Goal: Task Accomplishment & Management: Manage account settings

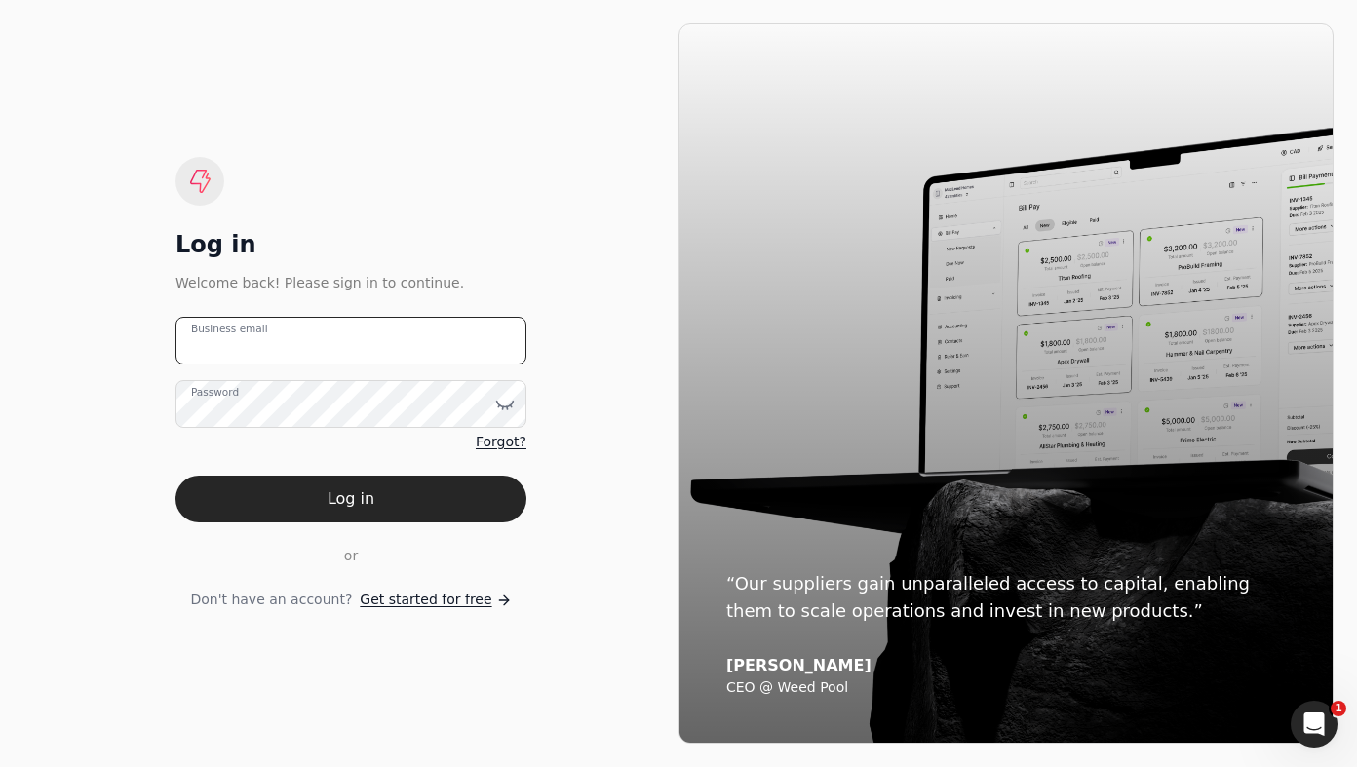
click at [357, 346] on email "Business email" at bounding box center [350, 341] width 351 height 48
type email "[EMAIL_ADDRESS][DOMAIN_NAME]"
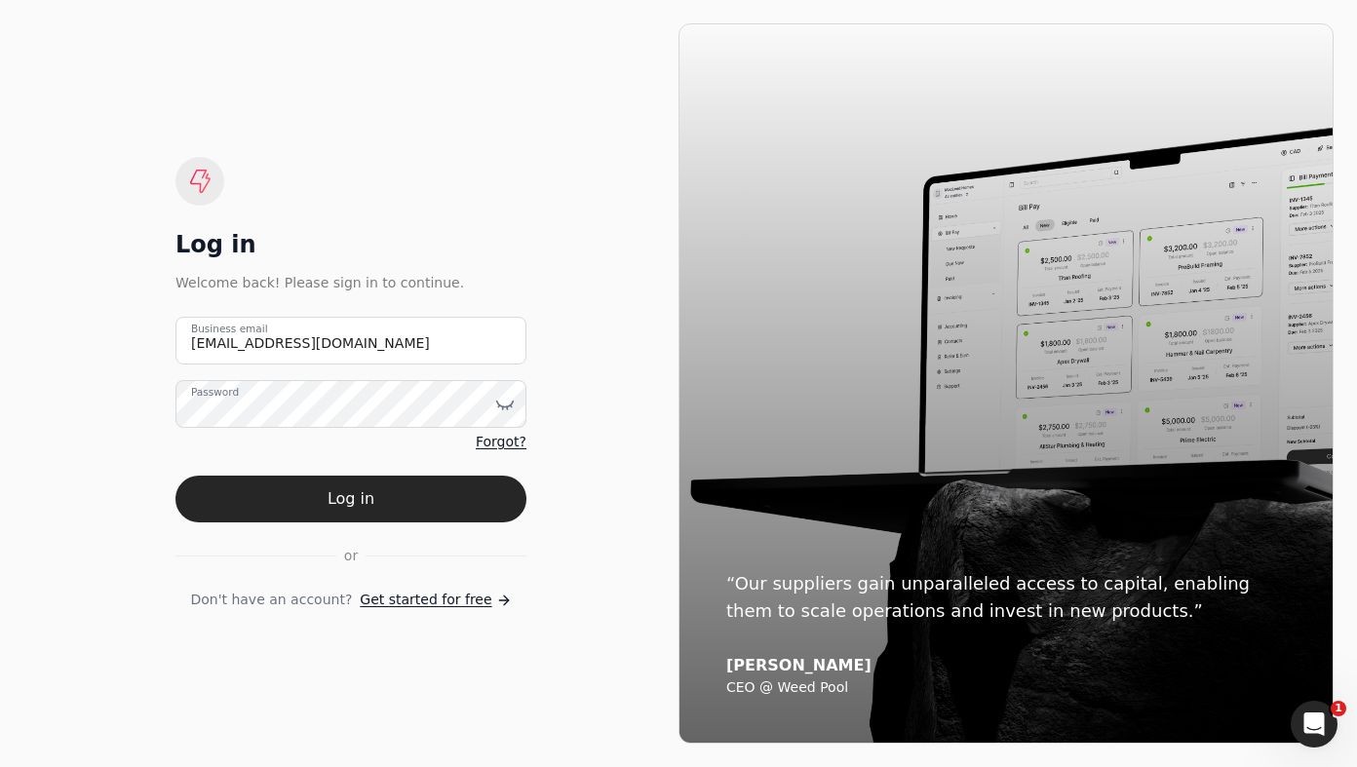
drag, startPoint x: 490, startPoint y: 483, endPoint x: 525, endPoint y: 481, distance: 35.1
click at [490, 483] on button "Log in" at bounding box center [350, 499] width 351 height 47
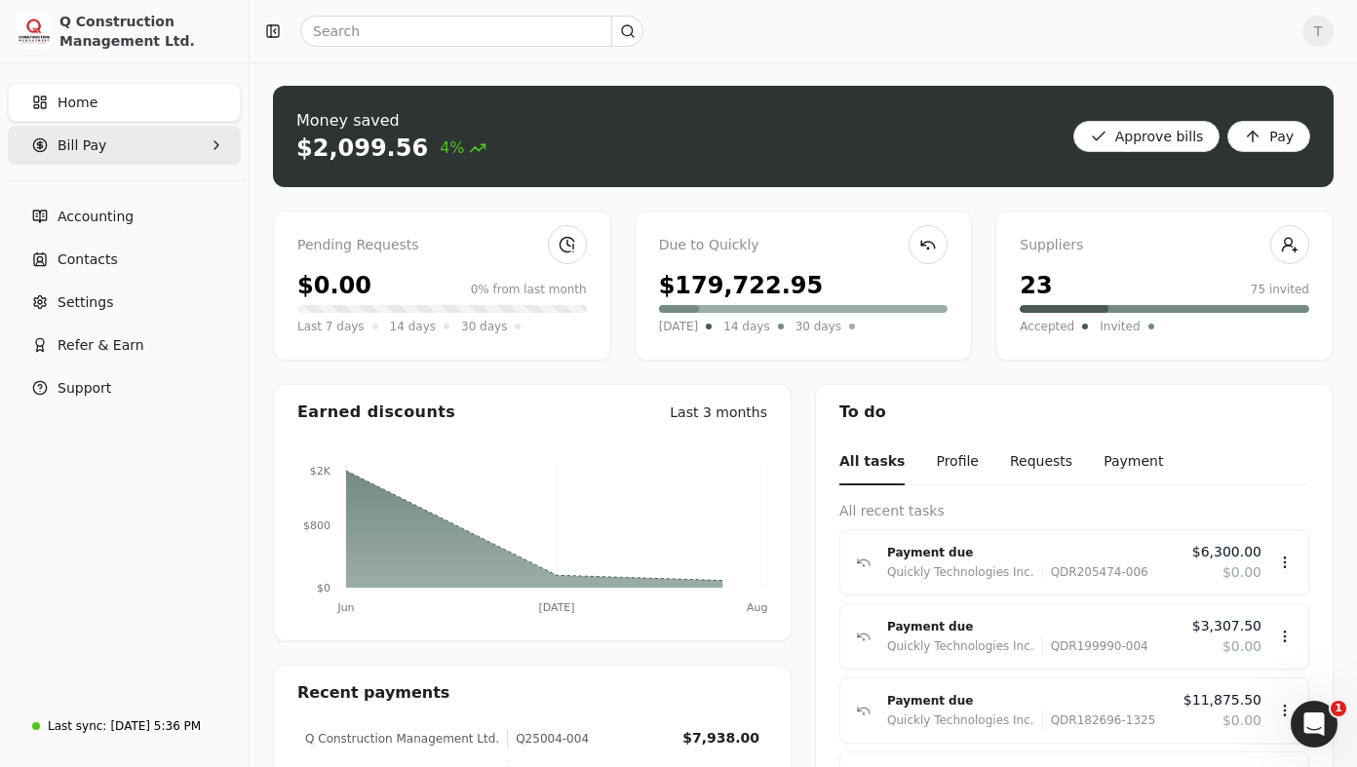
click at [100, 151] on span "Bill Pay" at bounding box center [81, 145] width 49 height 20
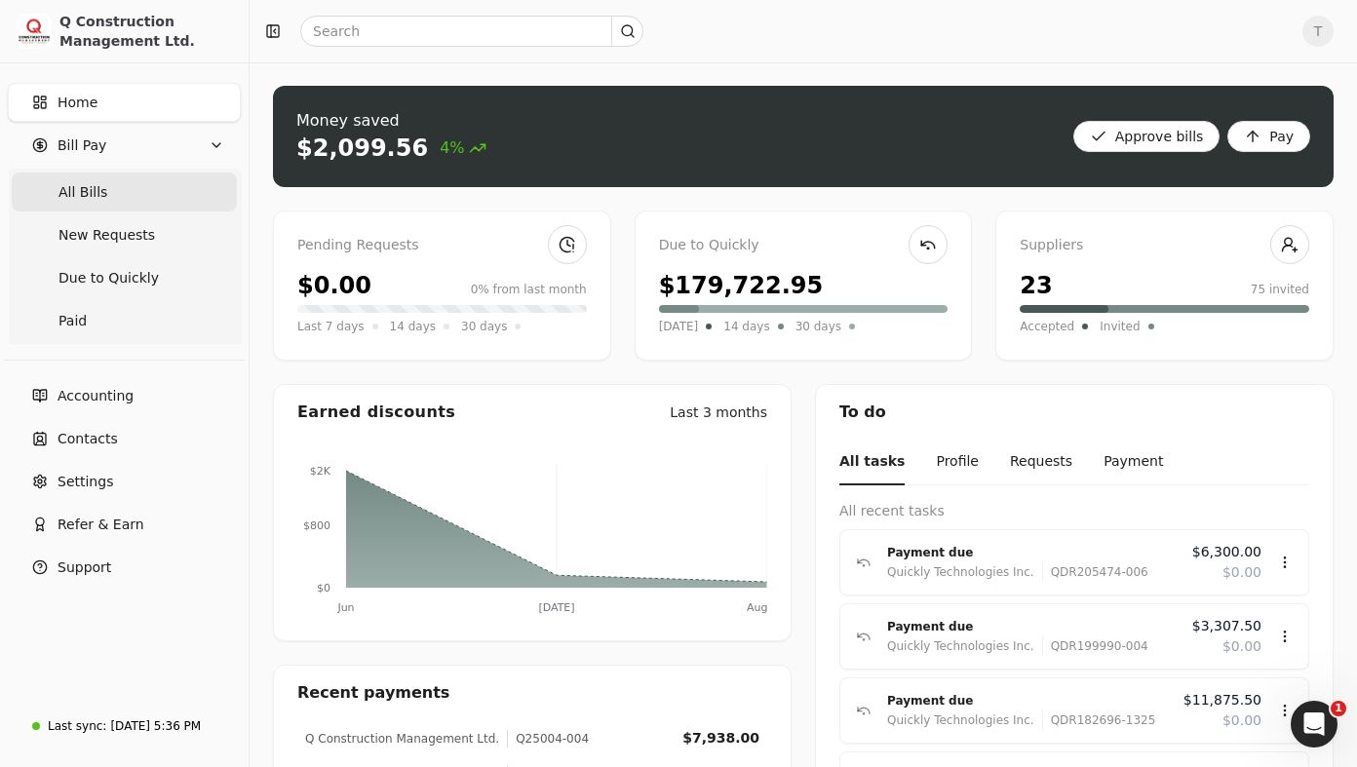
click at [101, 191] on span "All Bills" at bounding box center [82, 192] width 49 height 20
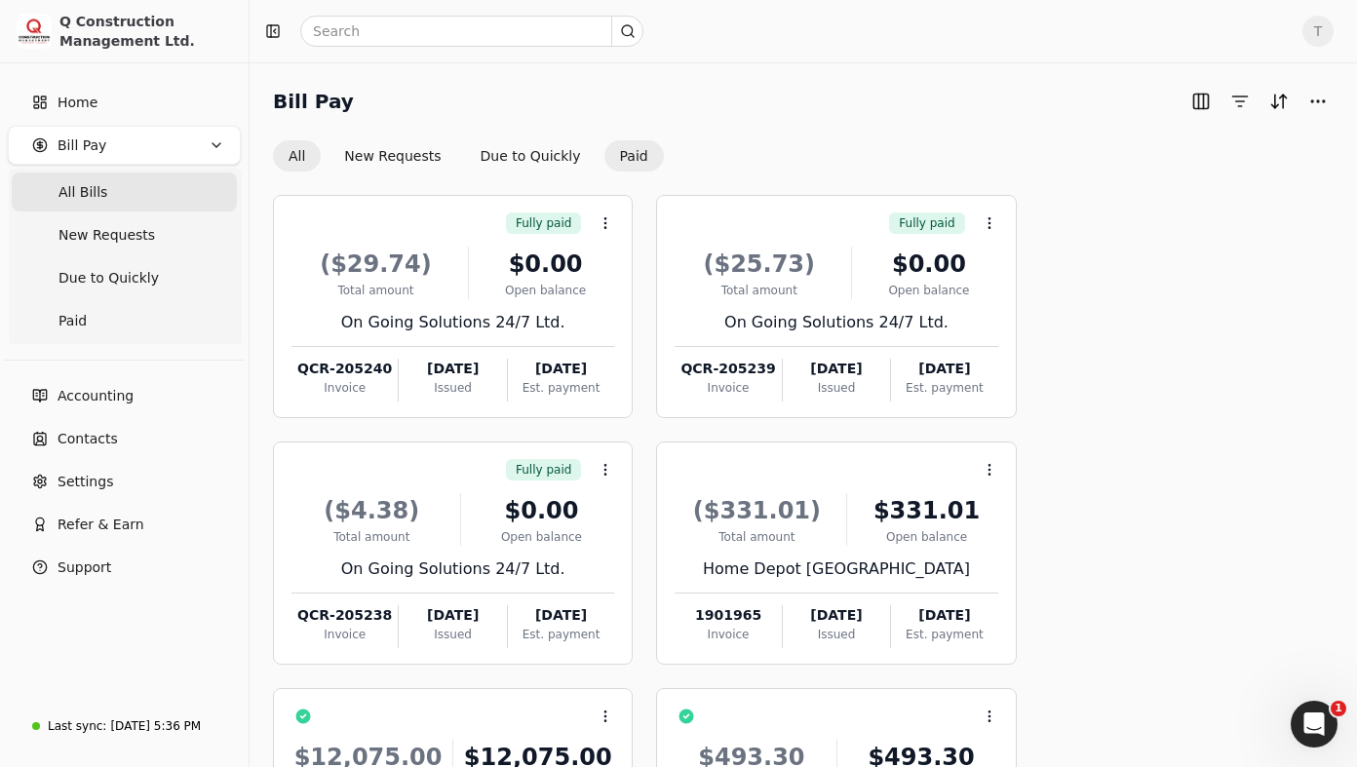
click at [626, 159] on button "Paid" at bounding box center [633, 155] width 59 height 31
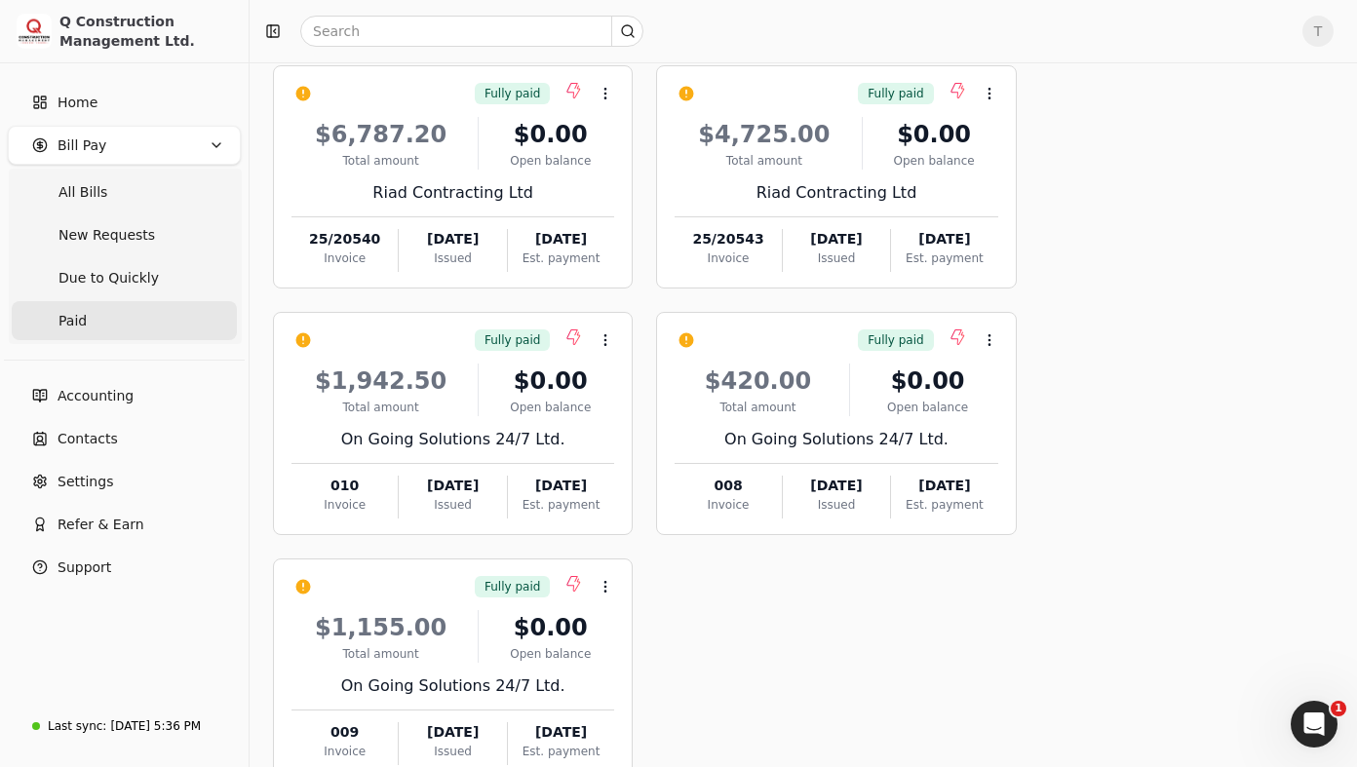
scroll to position [634, 0]
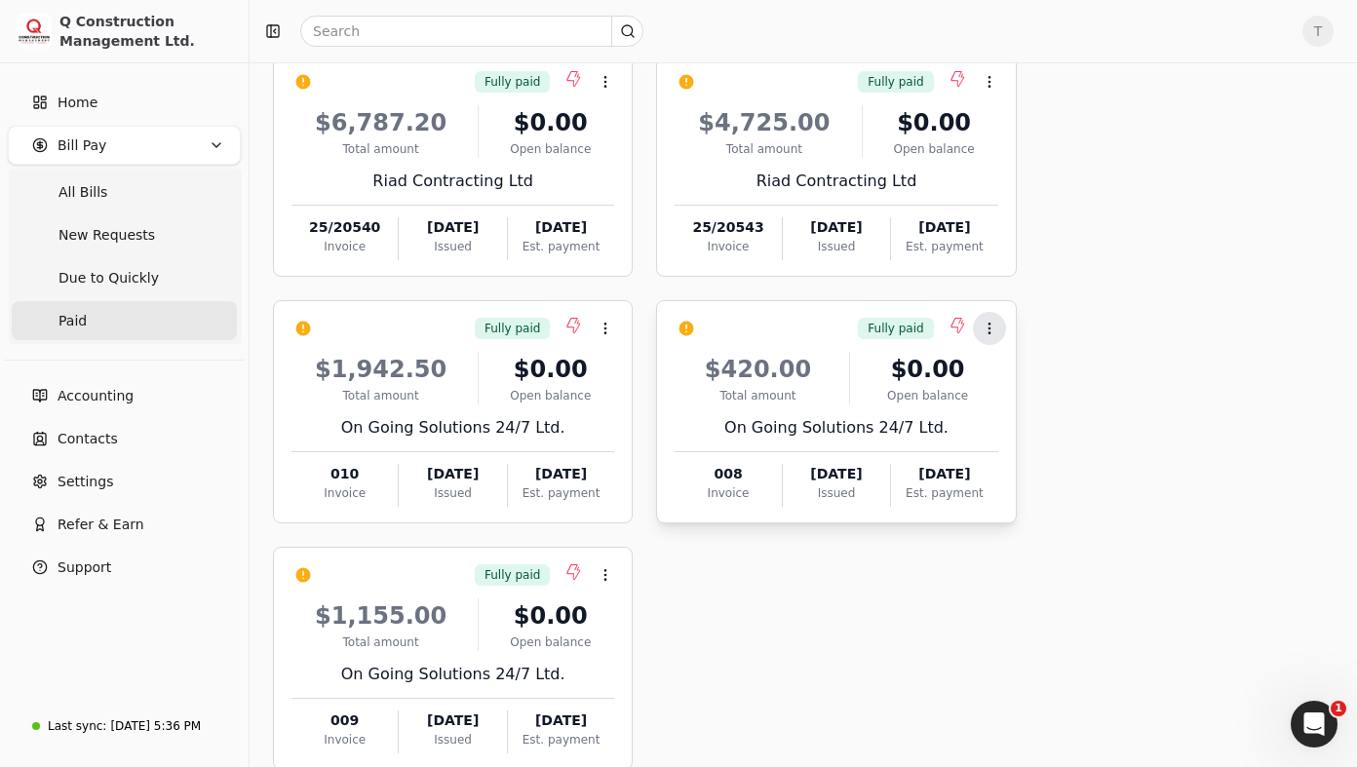
click at [985, 325] on icon at bounding box center [989, 329] width 16 height 16
click at [1149, 307] on div "Fully paid Context Menu Button ($29.74) Total amount $0.00 Open balance On Goin…" at bounding box center [803, 164] width 1060 height 1209
click at [605, 331] on icon at bounding box center [605, 329] width 16 height 16
drag, startPoint x: 1157, startPoint y: 278, endPoint x: 554, endPoint y: 6, distance: 661.7
click at [1150, 273] on div "Fully paid Context Menu Button ($29.74) Total amount $0.00 Open balance On Goin…" at bounding box center [803, 164] width 1060 height 1209
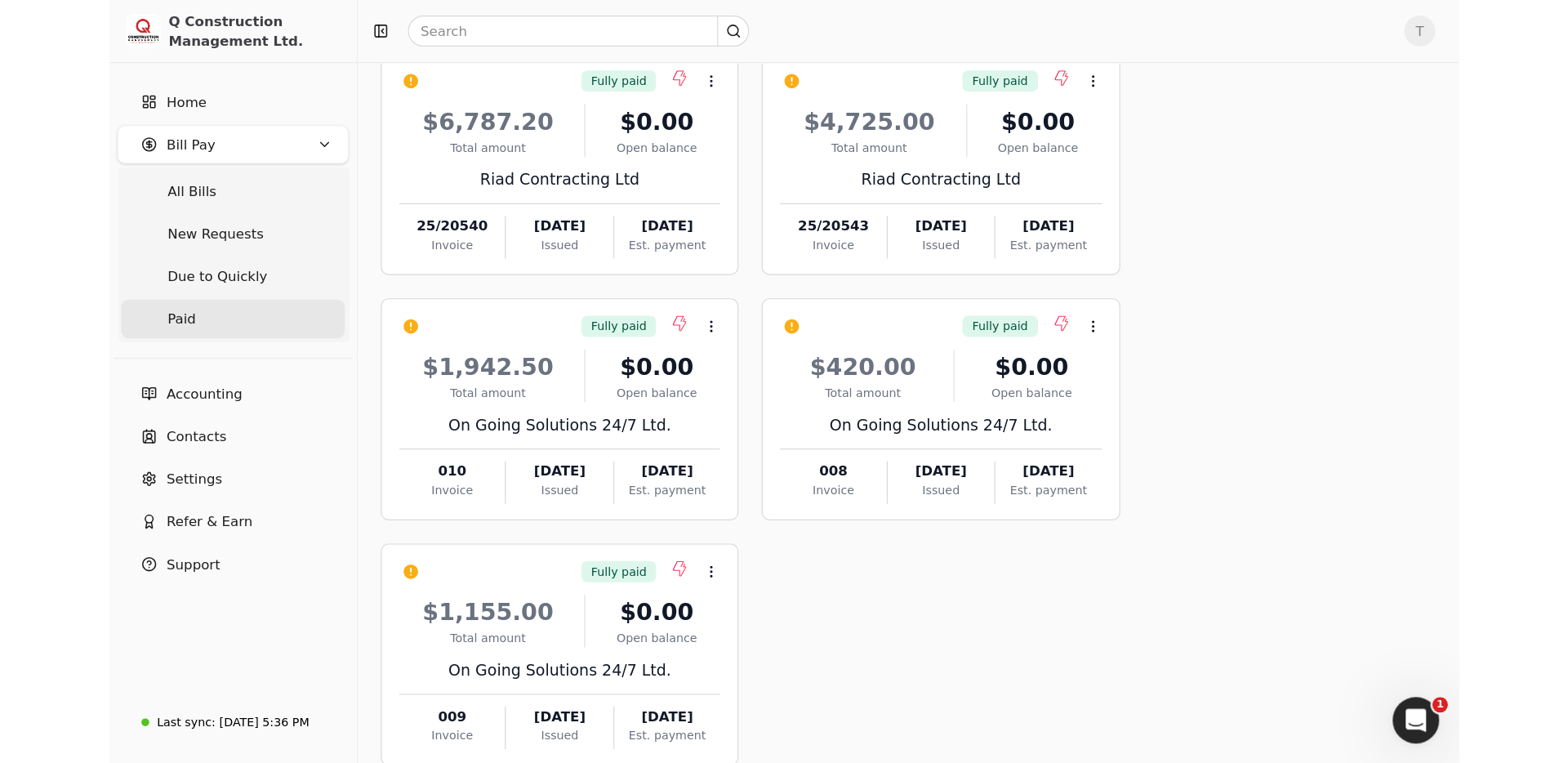
scroll to position [92, 0]
